Goal: Navigation & Orientation: Find specific page/section

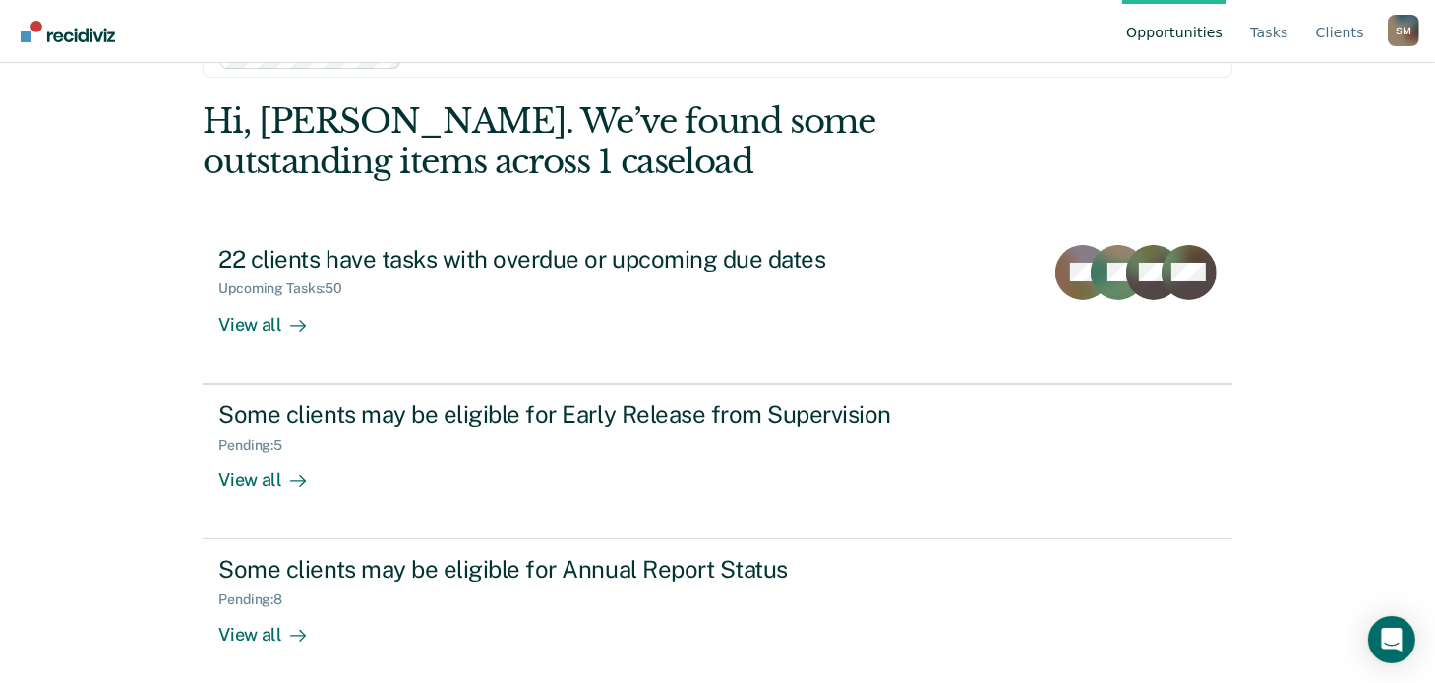
scroll to position [74, 0]
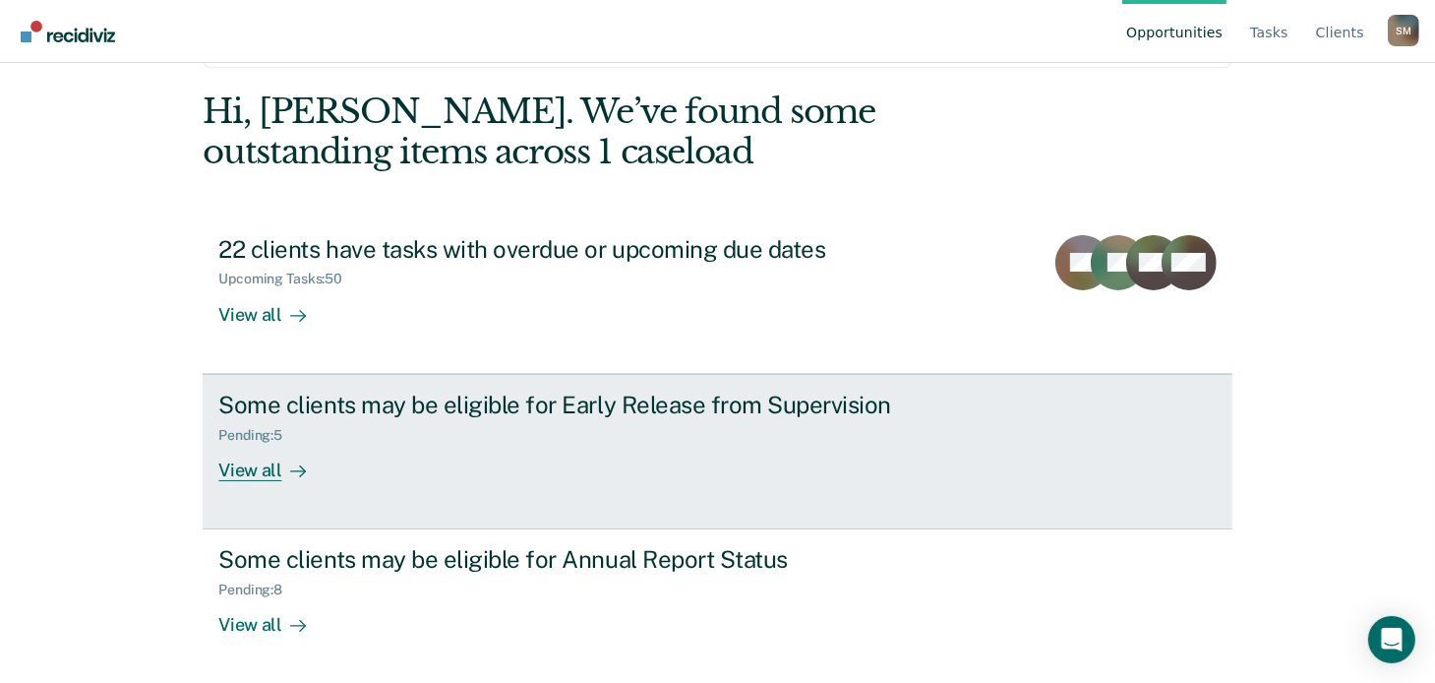
click at [244, 477] on div "View all" at bounding box center [273, 462] width 110 height 38
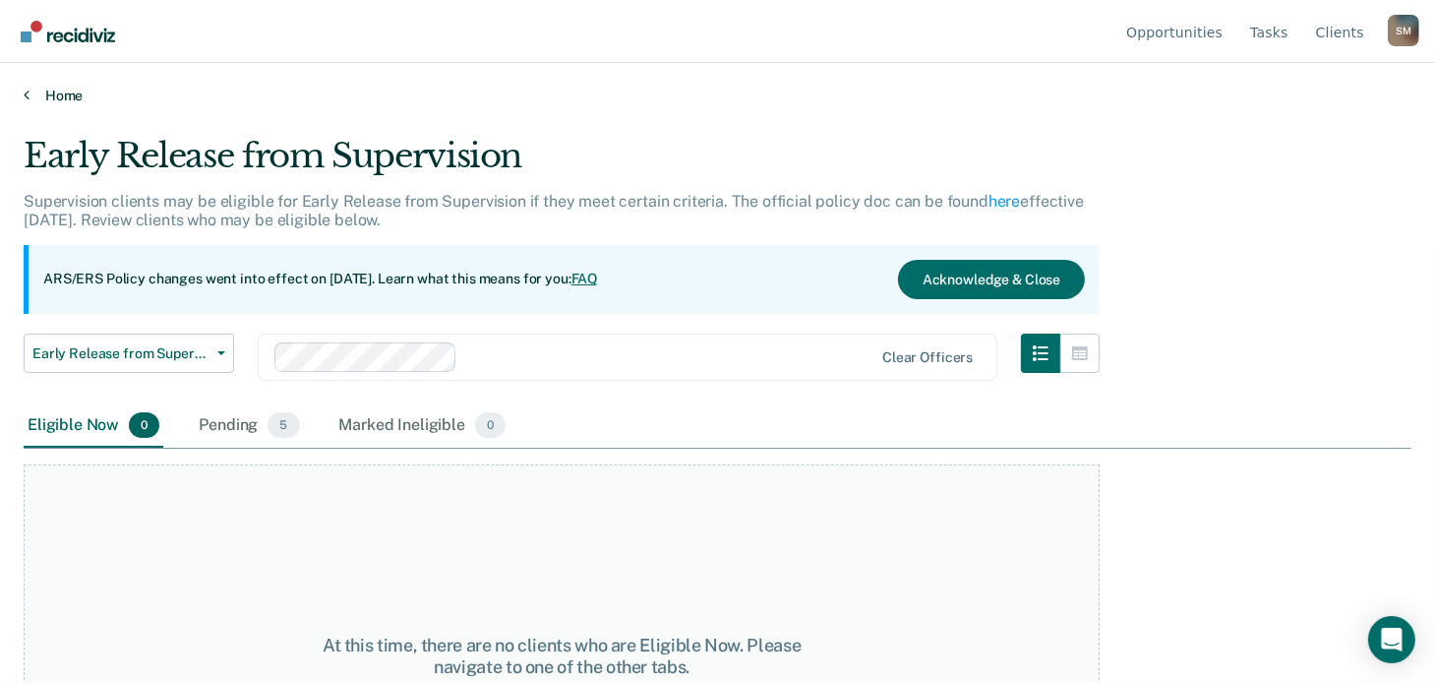
click at [27, 91] on icon at bounding box center [27, 95] width 6 height 16
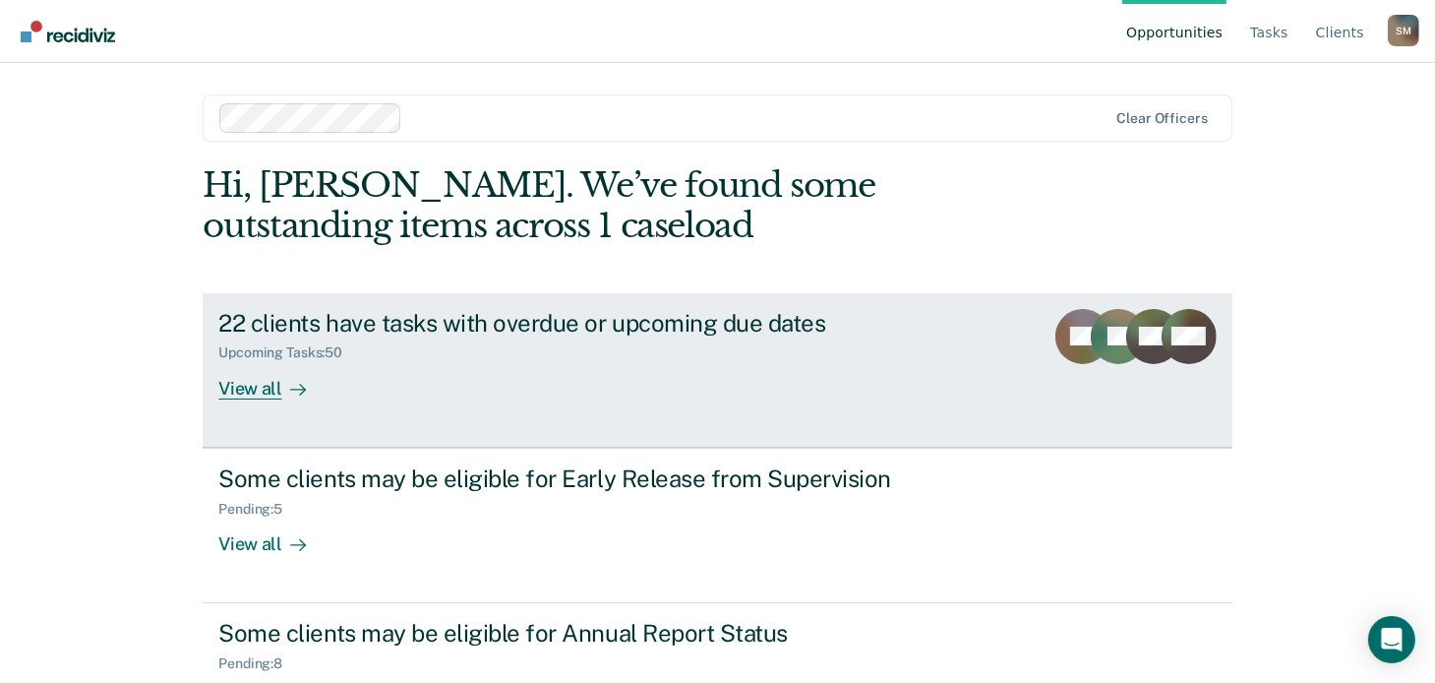
click at [267, 384] on div "View all" at bounding box center [273, 380] width 110 height 38
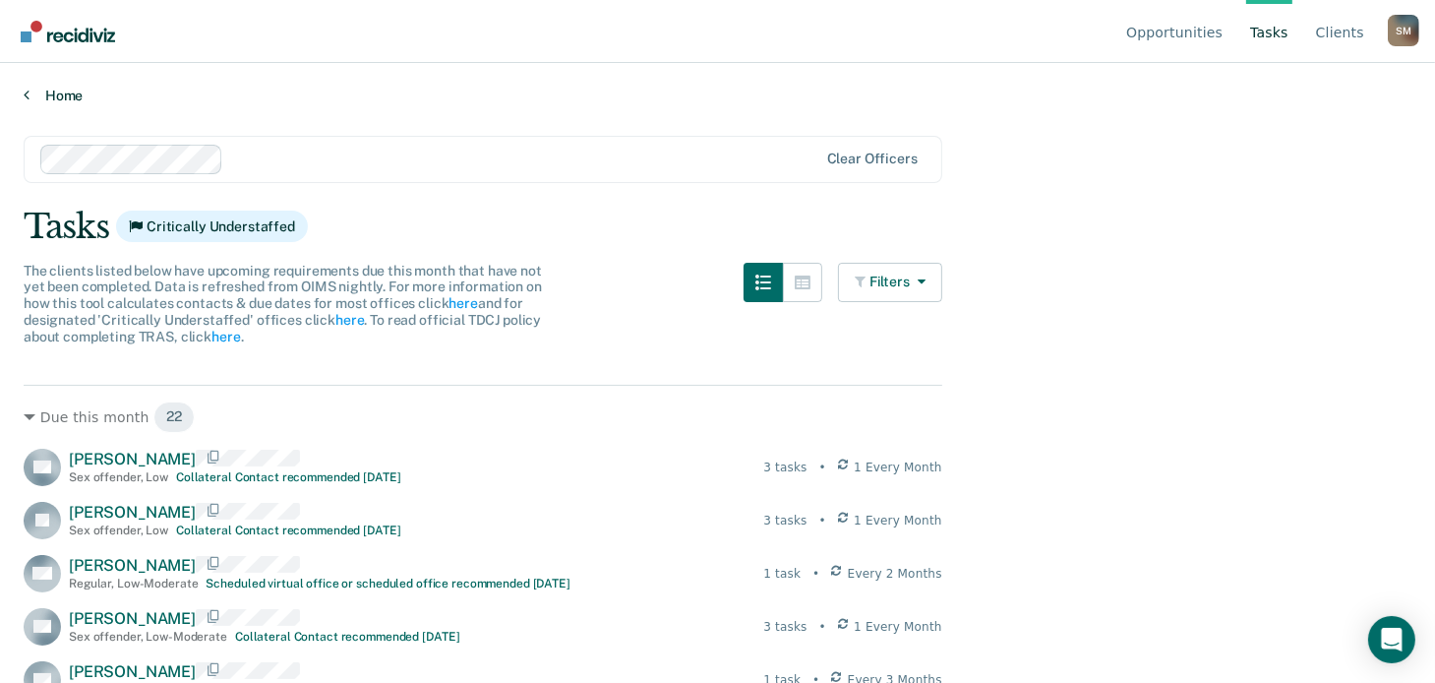
click at [39, 97] on link "Home" at bounding box center [718, 96] width 1388 height 18
